Goal: Information Seeking & Learning: Learn about a topic

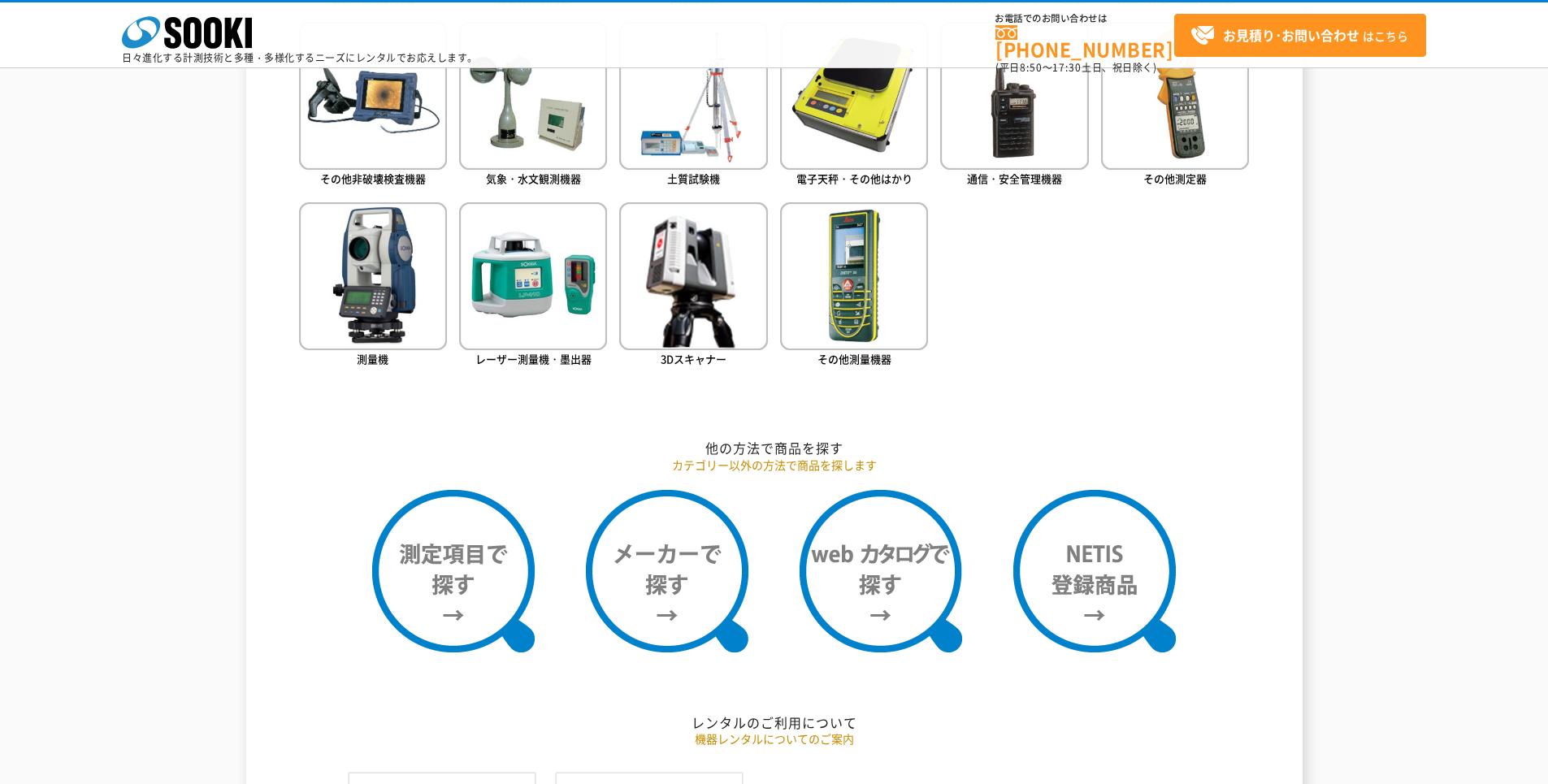
scroll to position [894, 0]
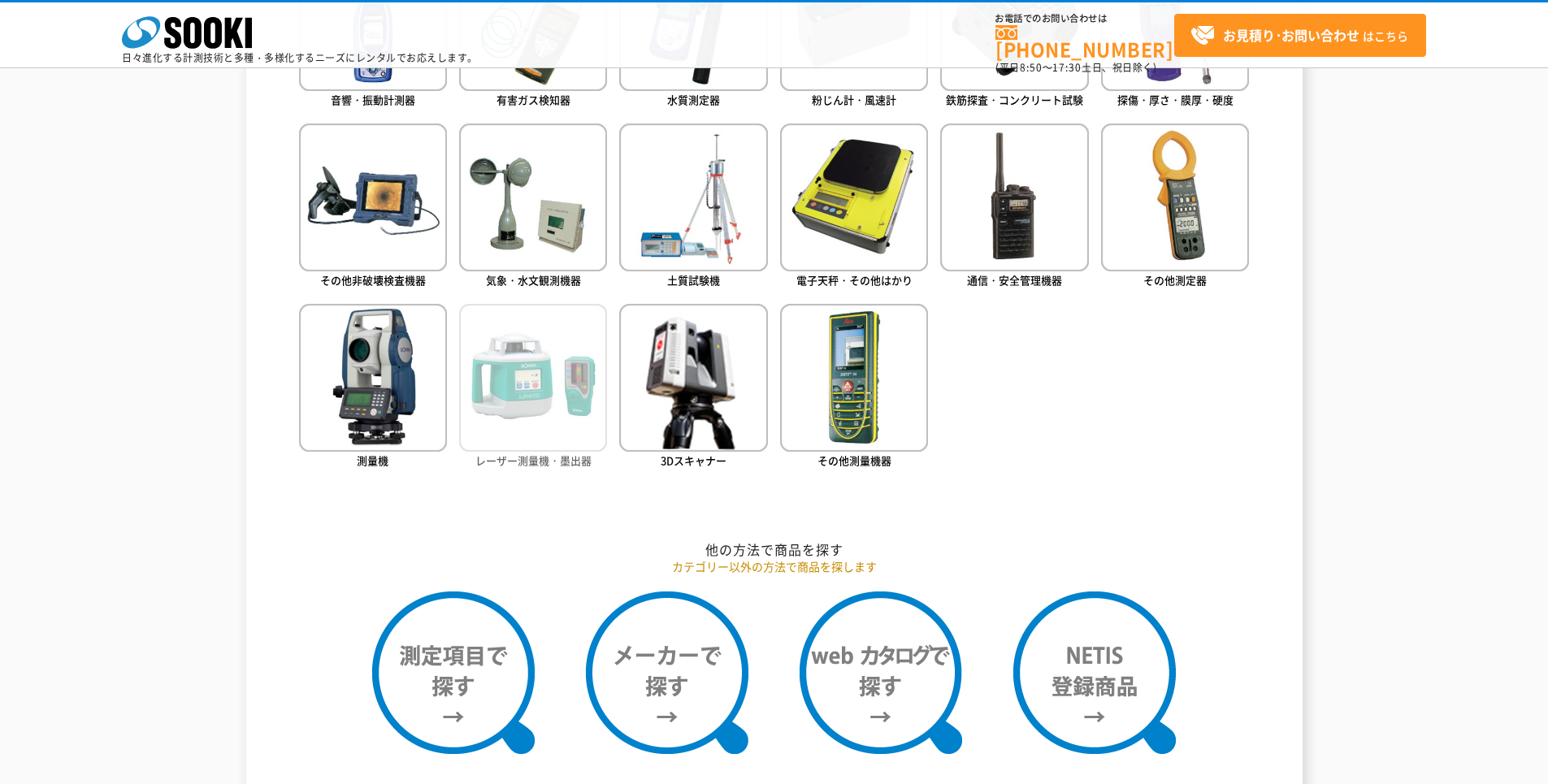
click at [503, 462] on span "レーザー測量機・墨出器" at bounding box center [533, 460] width 116 height 15
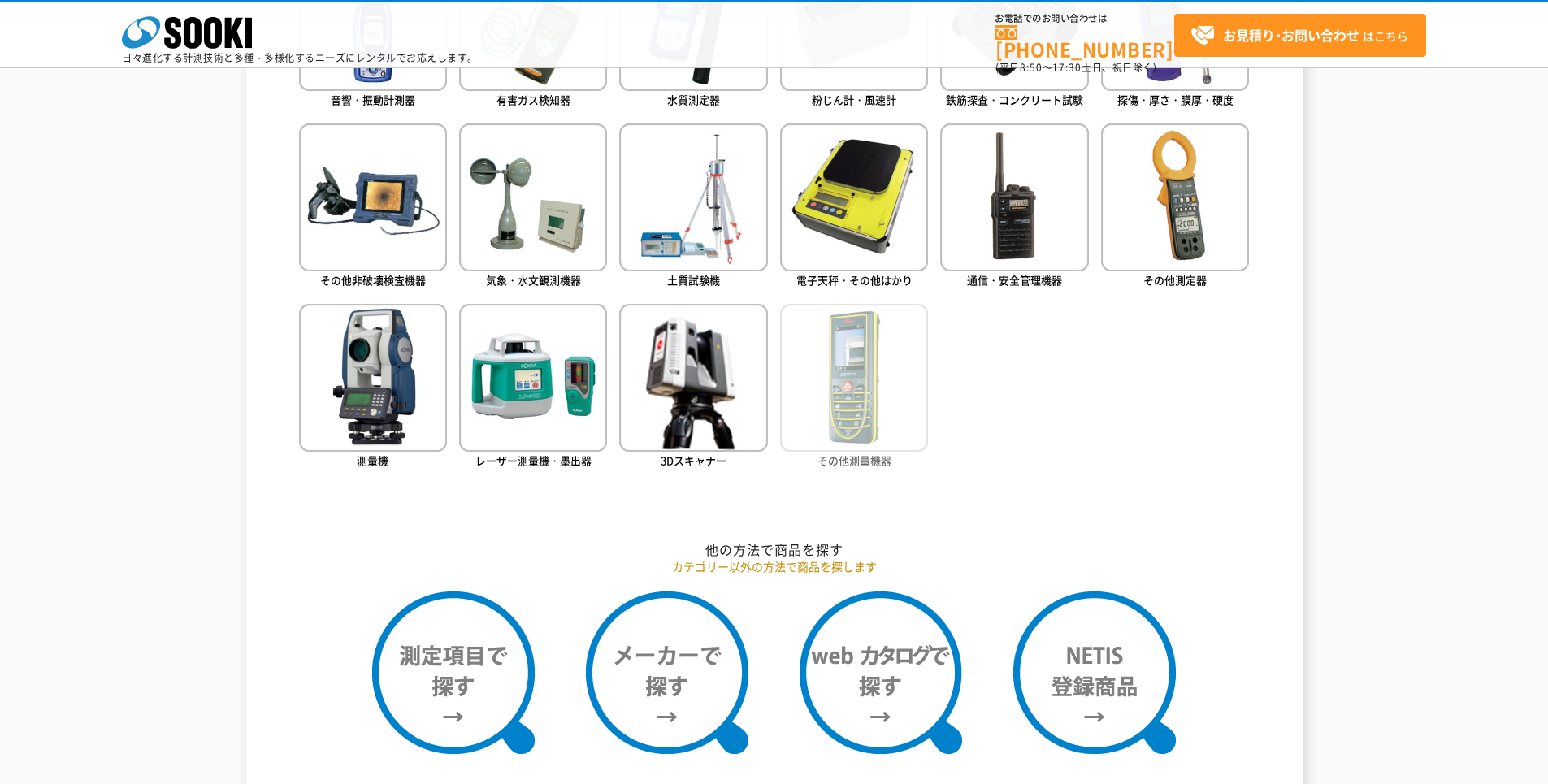
click at [854, 424] on img at bounding box center [854, 378] width 148 height 148
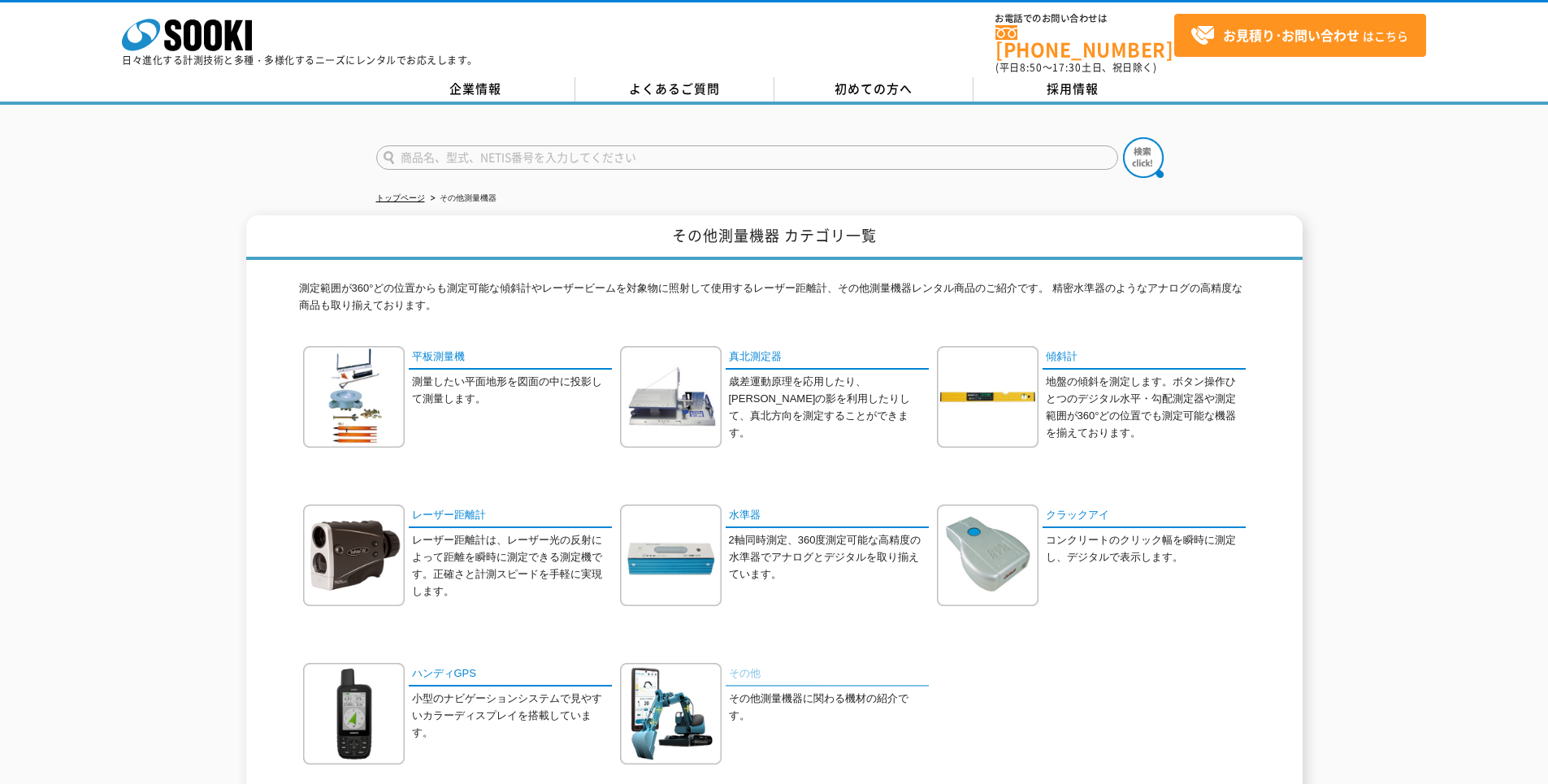
click at [739, 662] on link "その他" at bounding box center [828, 674] width 204 height 23
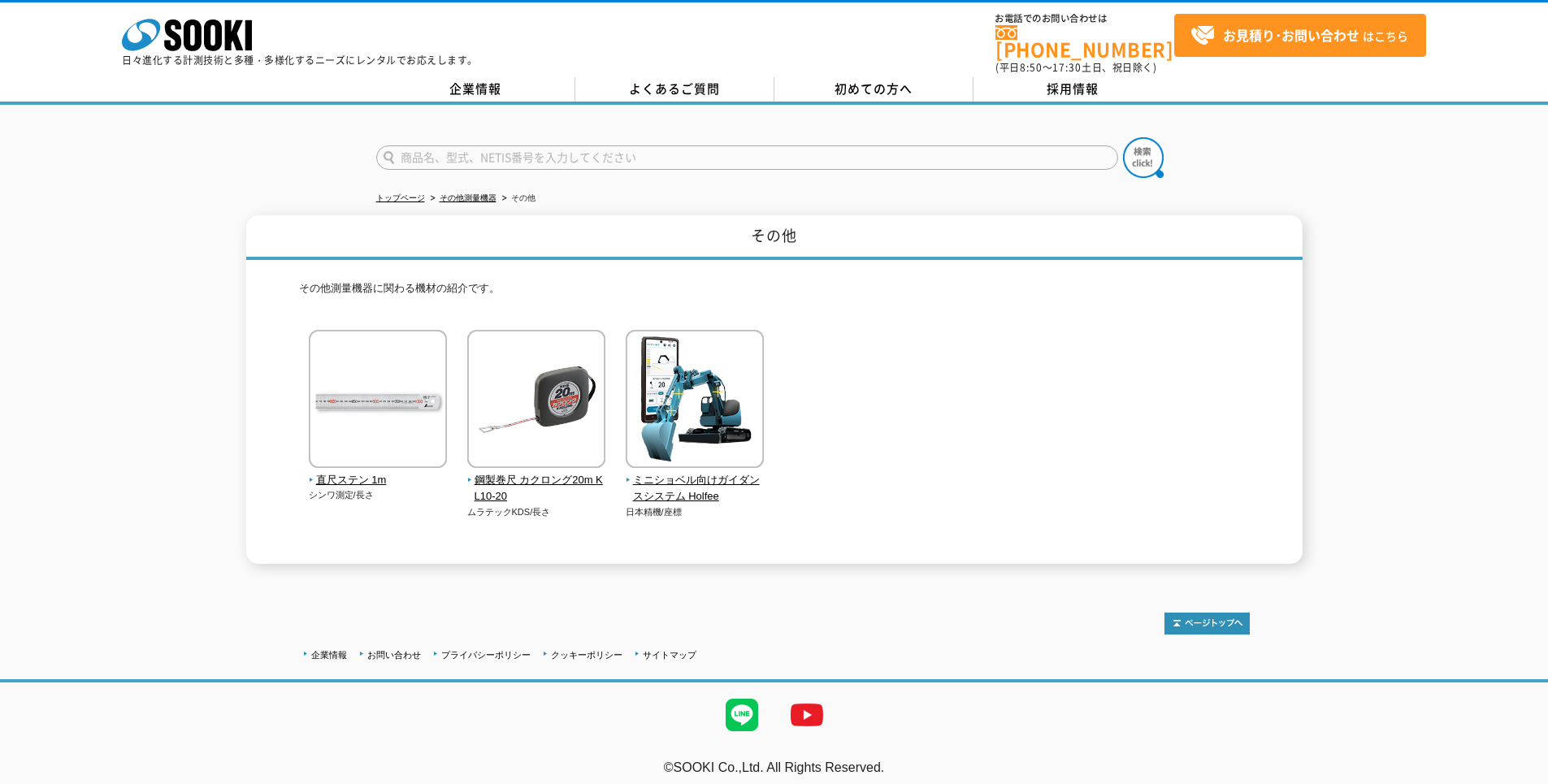
scroll to position [1, 0]
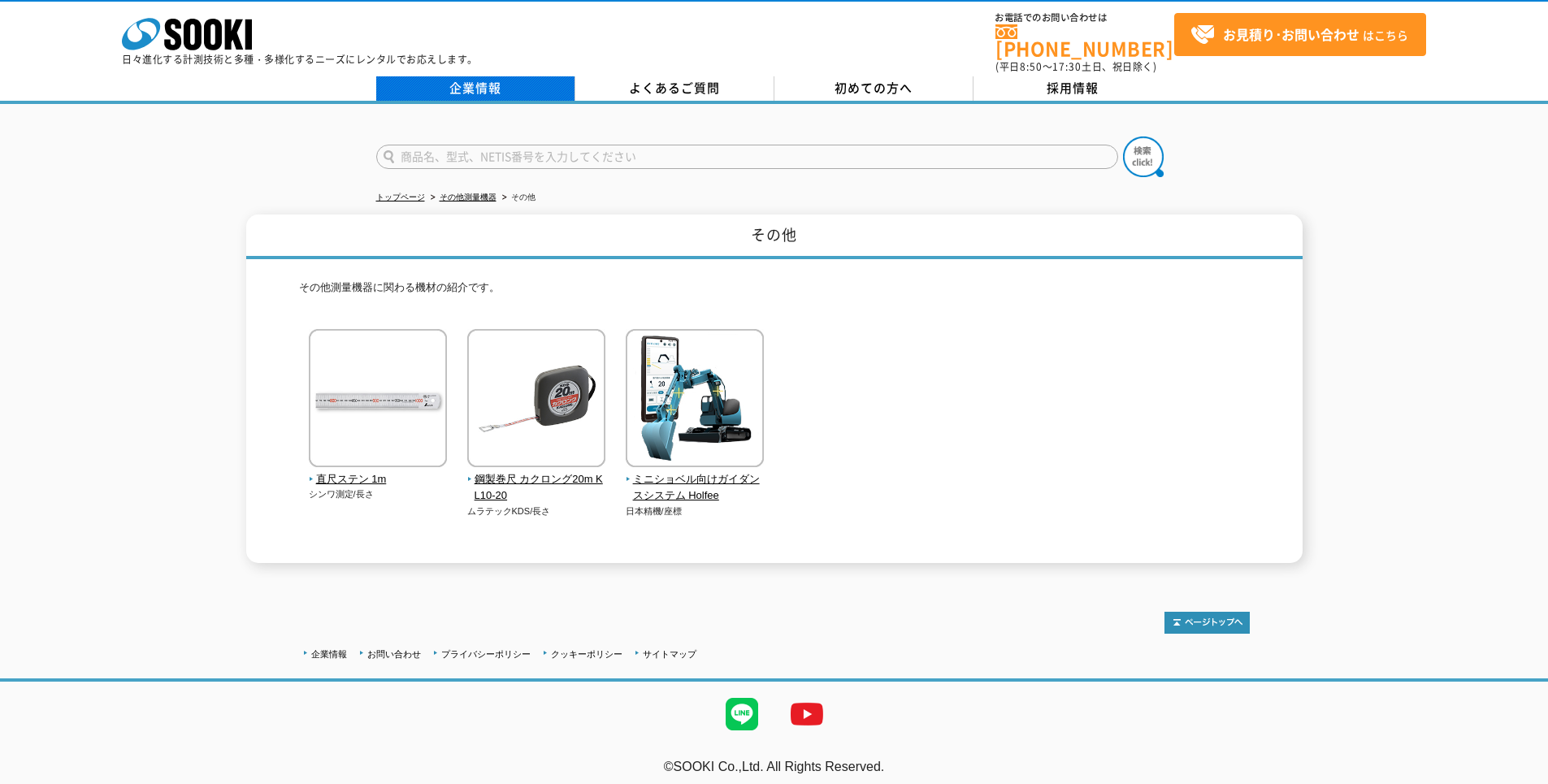
click at [464, 83] on link "企業情報" at bounding box center [475, 88] width 199 height 24
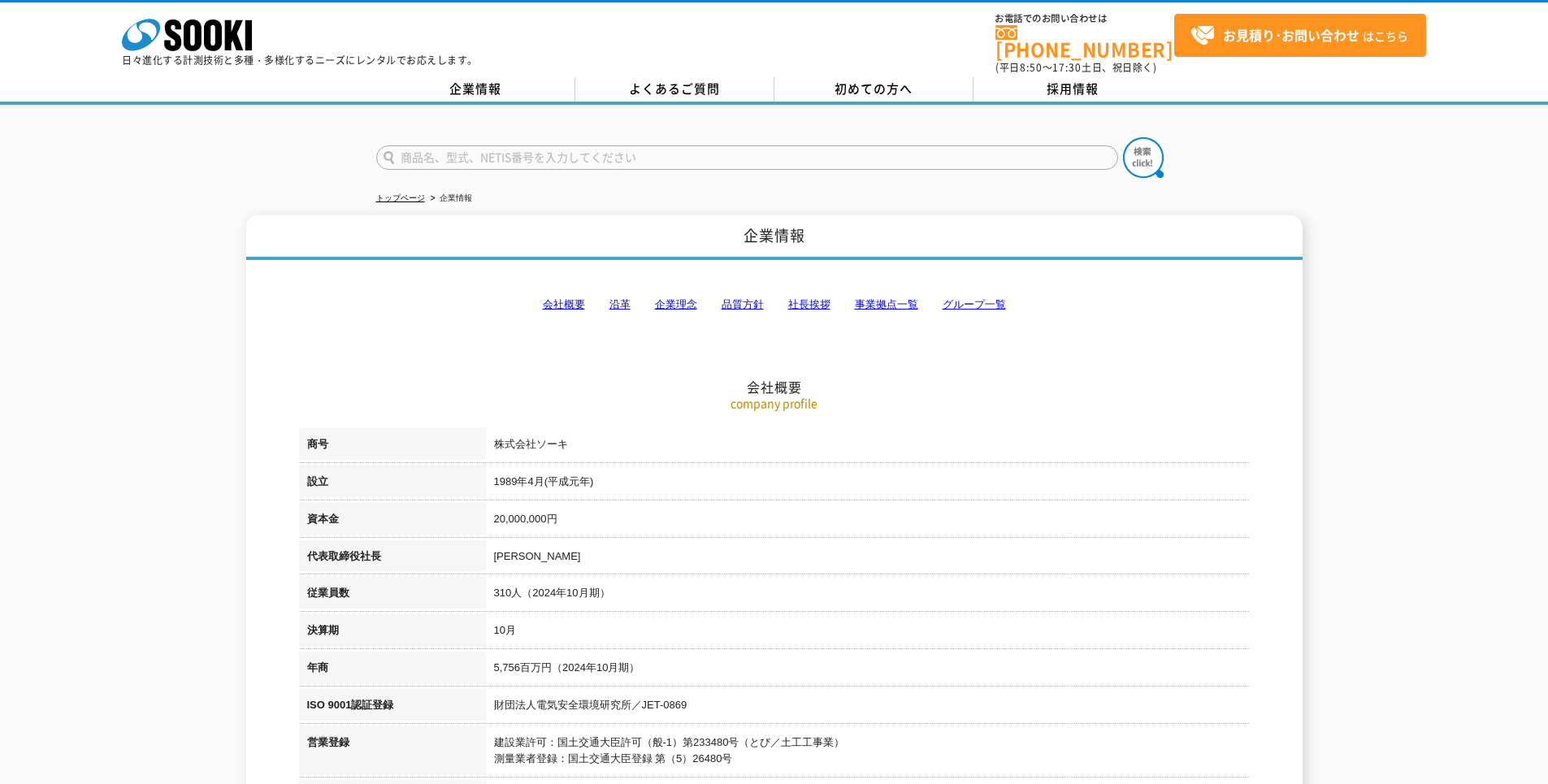
click at [449, 150] on input "text" at bounding box center [747, 158] width 742 height 24
type input "GNSS"
click at [1123, 138] on button at bounding box center [1143, 158] width 41 height 41
